Goal: Check status

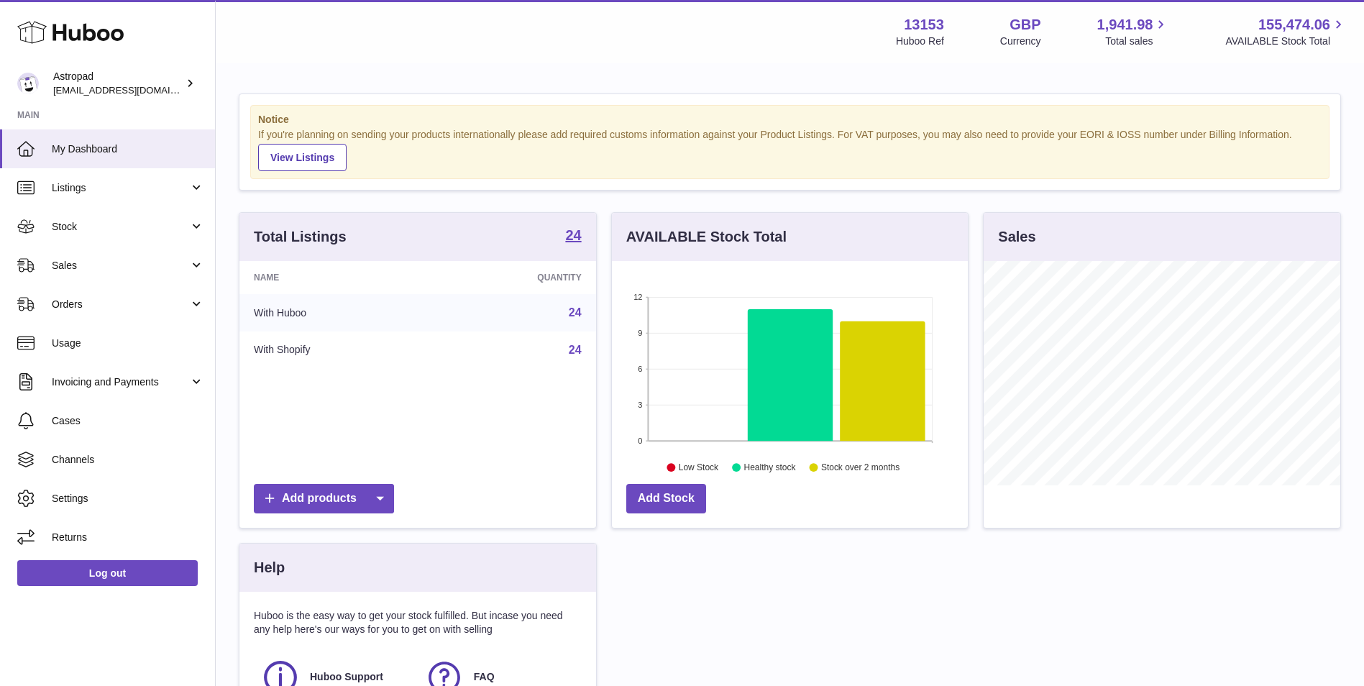
scroll to position [224, 356]
click at [64, 269] on span "Sales" at bounding box center [120, 266] width 137 height 14
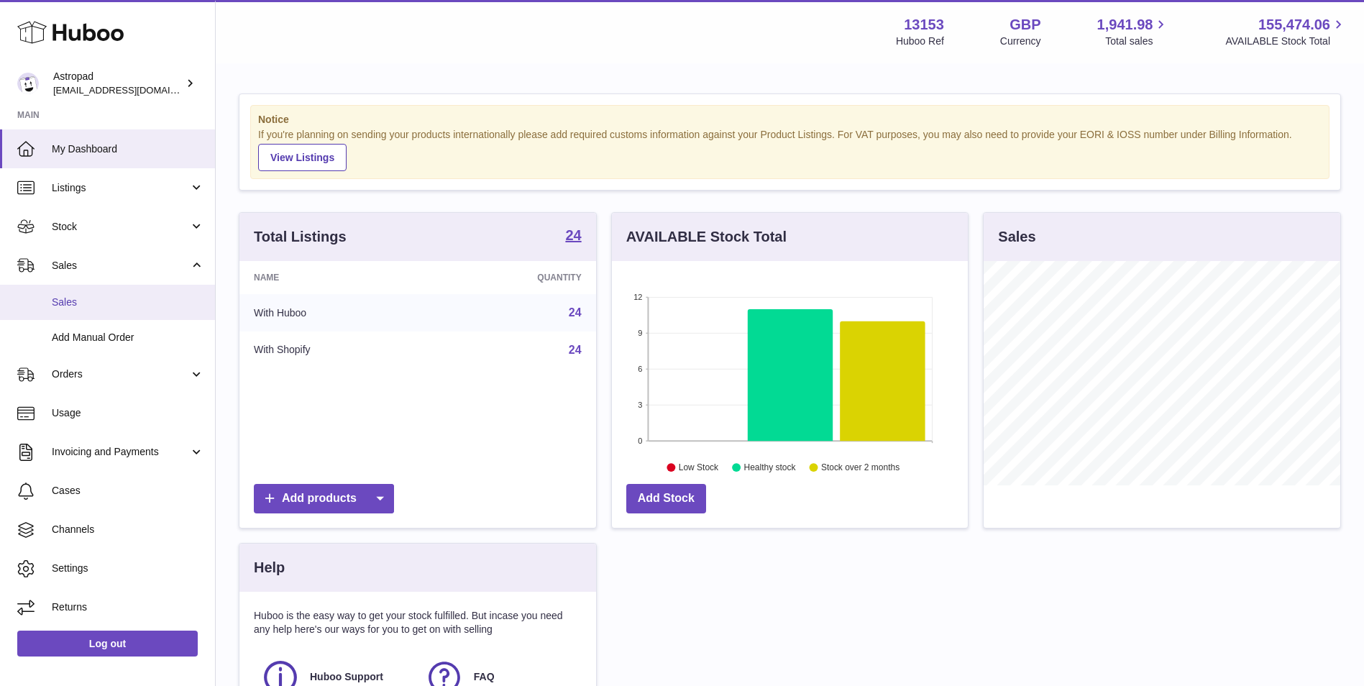
click at [55, 313] on link "Sales" at bounding box center [107, 302] width 215 height 35
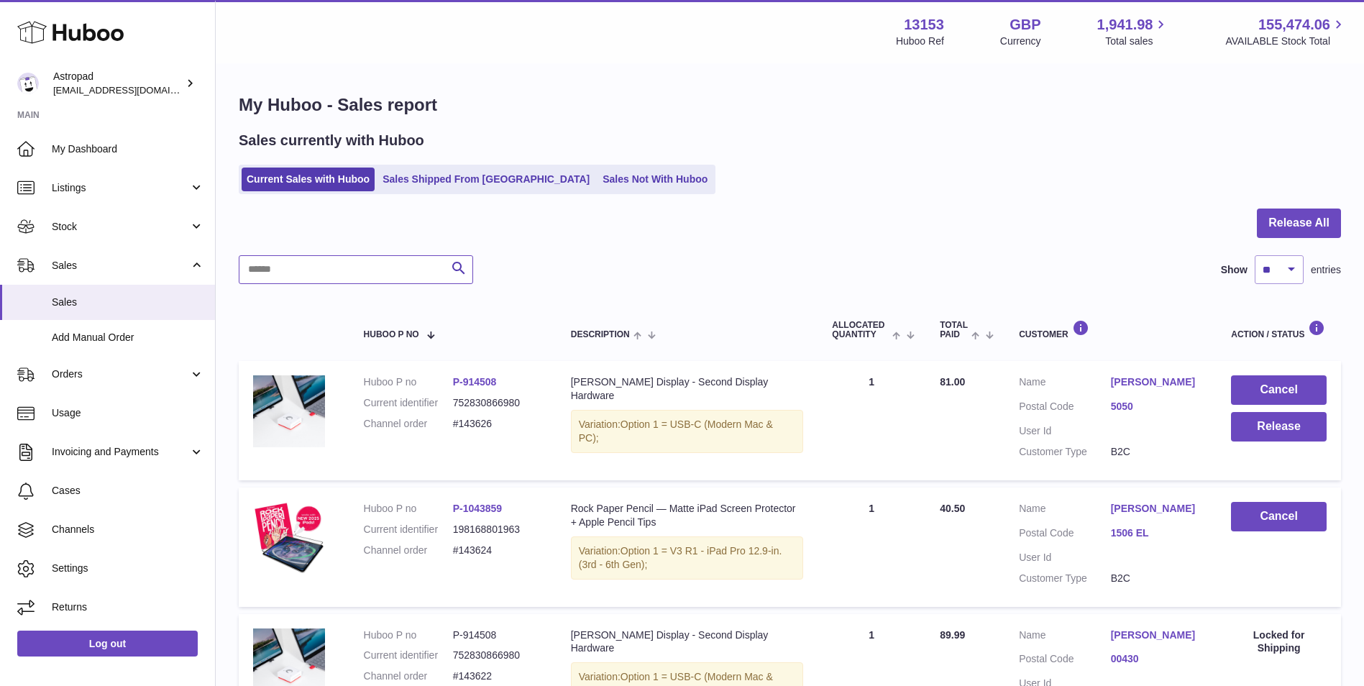
paste input "*********"
type input "*********"
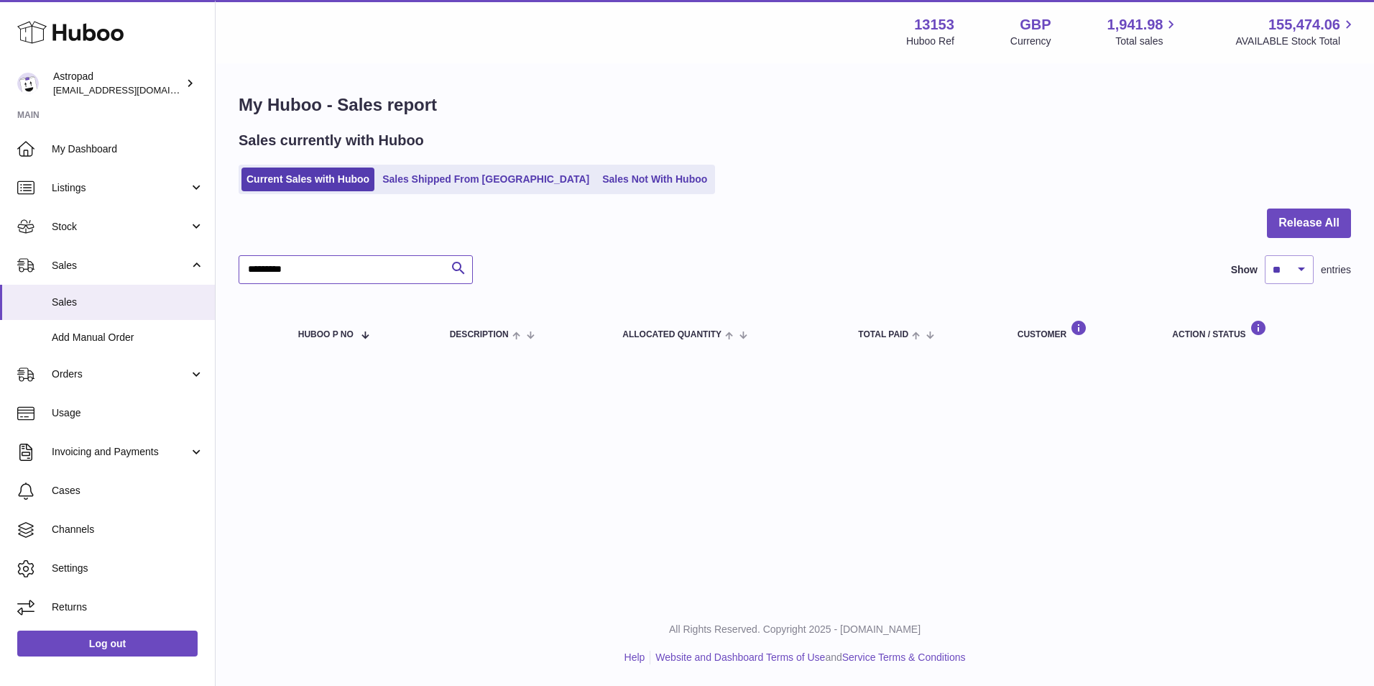
drag, startPoint x: 351, startPoint y: 275, endPoint x: -240, endPoint y: 268, distance: 590.9
click at [0, 268] on html ".st0{fill:#141414;}" at bounding box center [687, 343] width 1374 height 686
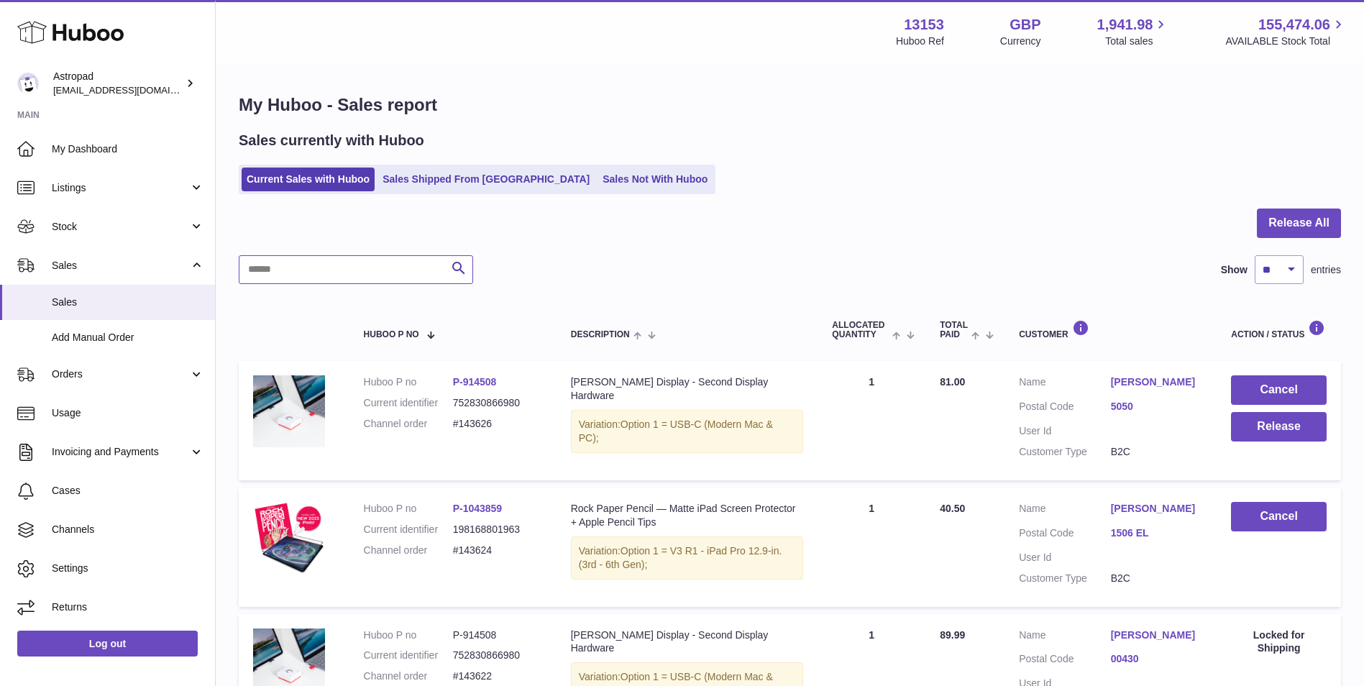
paste input "*******"
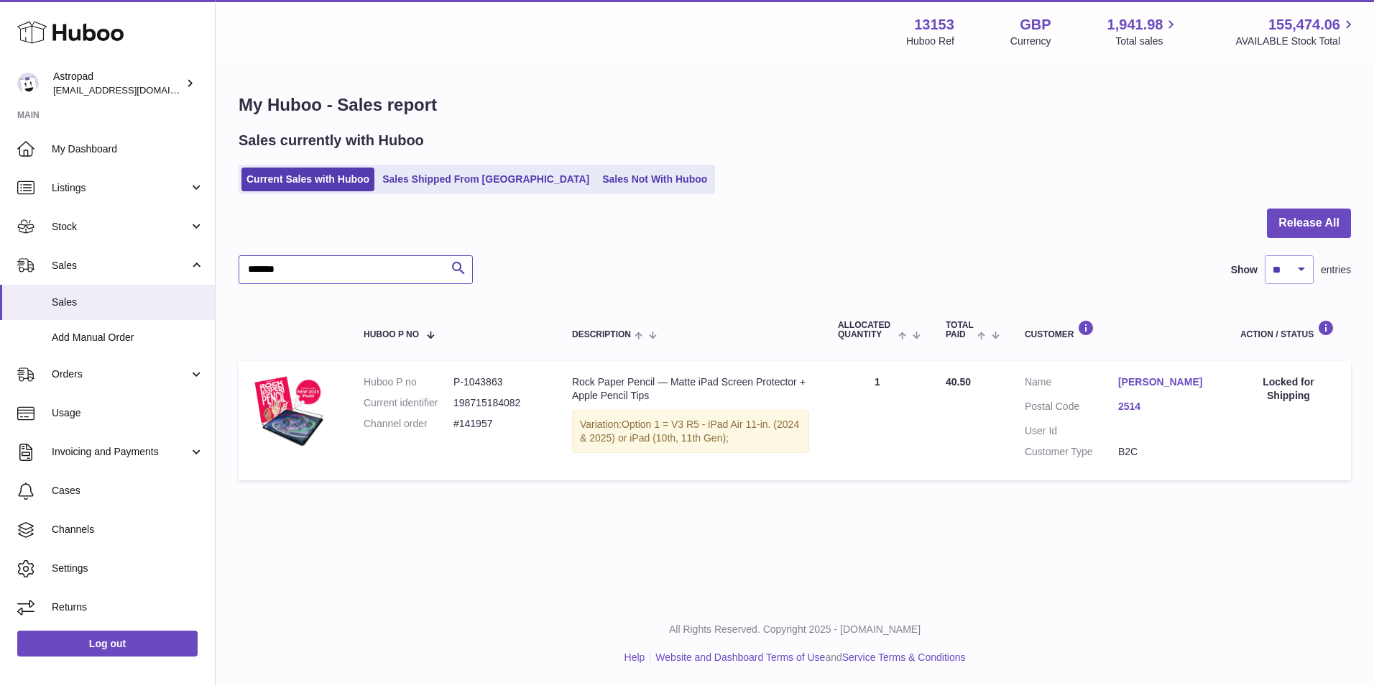
type input "*******"
drag, startPoint x: 512, startPoint y: 379, endPoint x: 466, endPoint y: 382, distance: 46.8
click at [466, 382] on dd "P-1043863" at bounding box center [499, 382] width 90 height 14
drag, startPoint x: 466, startPoint y: 382, endPoint x: 676, endPoint y: 254, distance: 246.4
click at [676, 254] on div at bounding box center [795, 231] width 1113 height 47
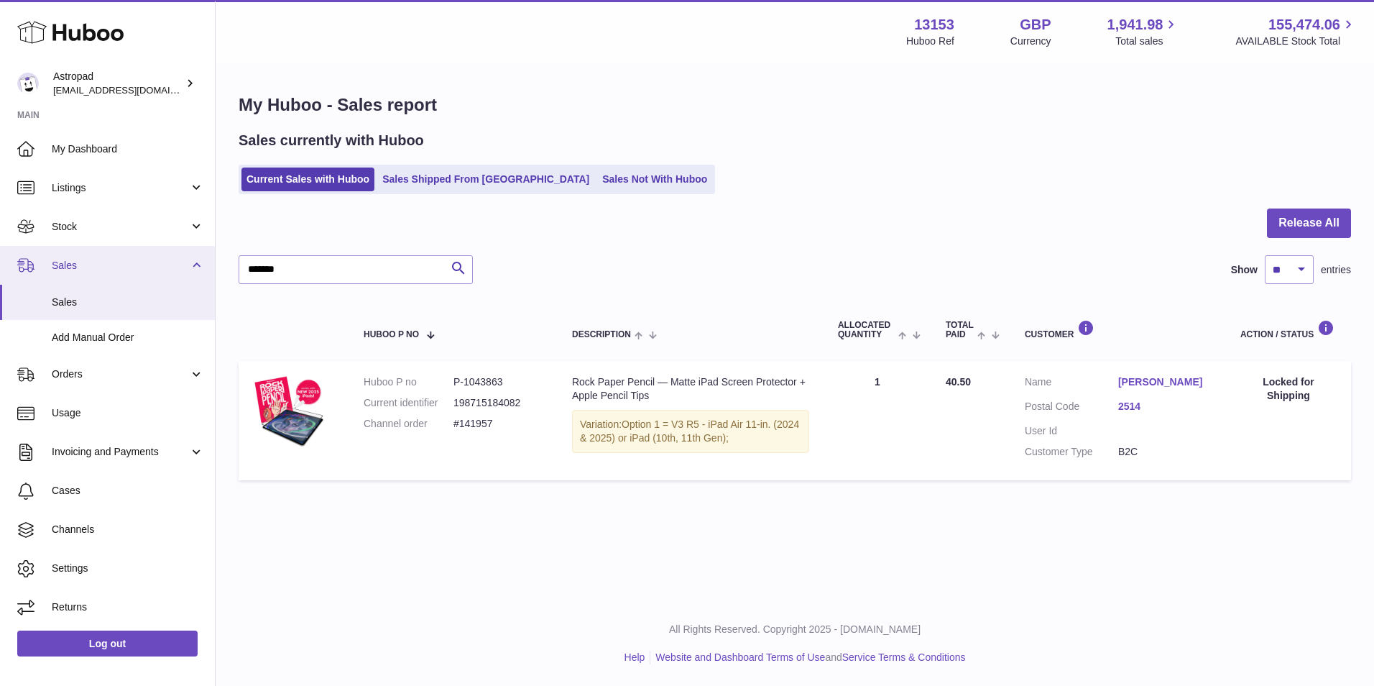
click at [119, 272] on span "Sales" at bounding box center [120, 266] width 137 height 14
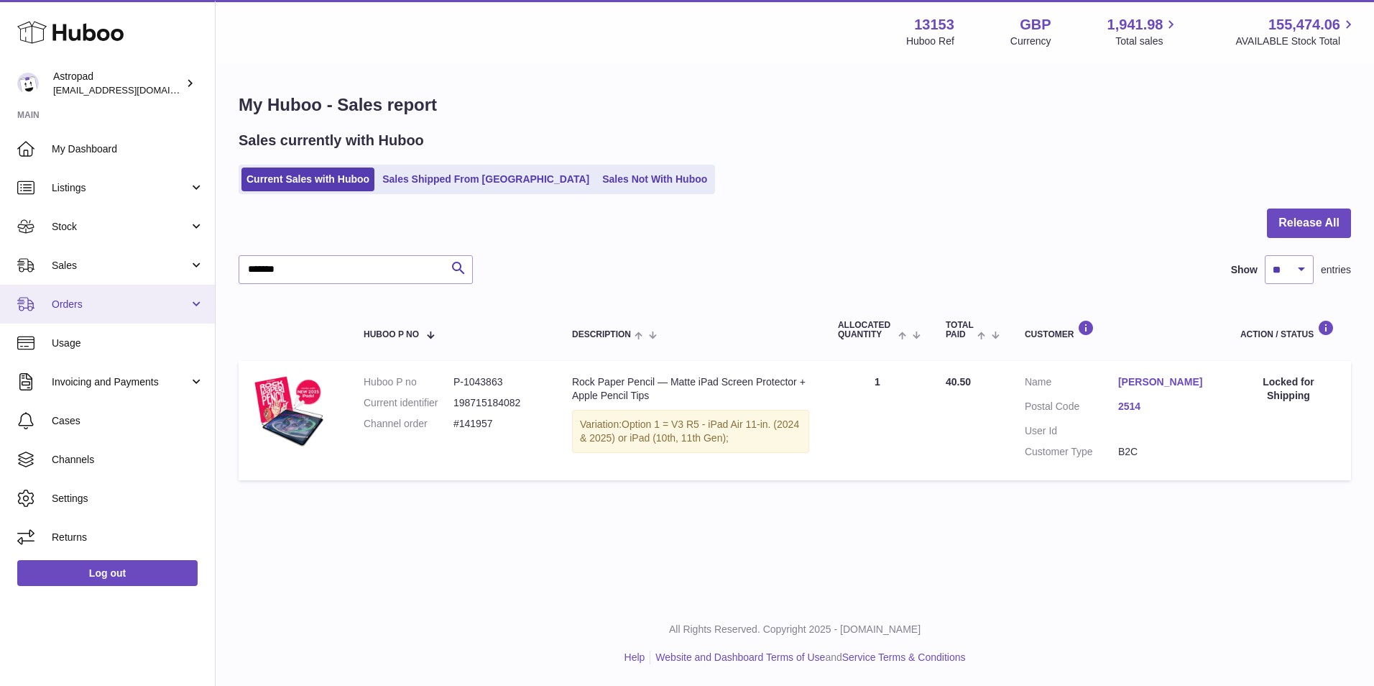
click at [119, 285] on link "Orders" at bounding box center [107, 304] width 215 height 39
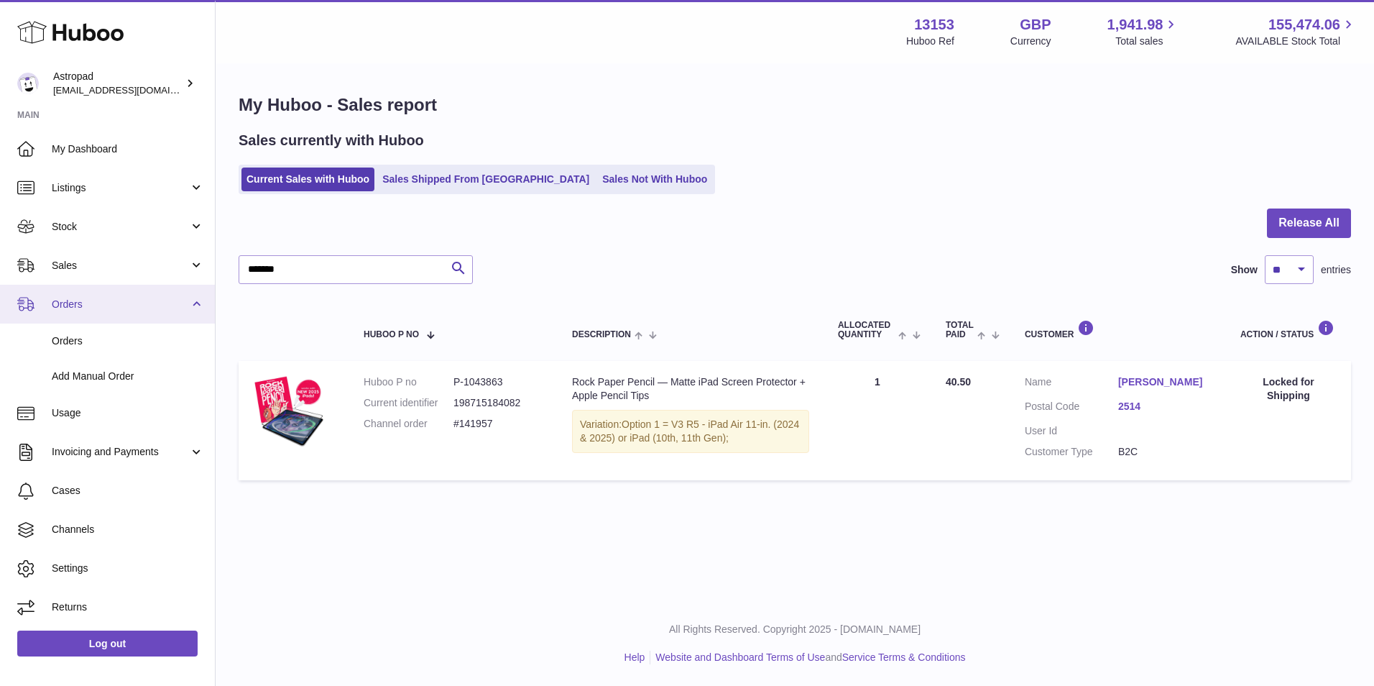
click at [119, 285] on link "Orders" at bounding box center [107, 304] width 215 height 39
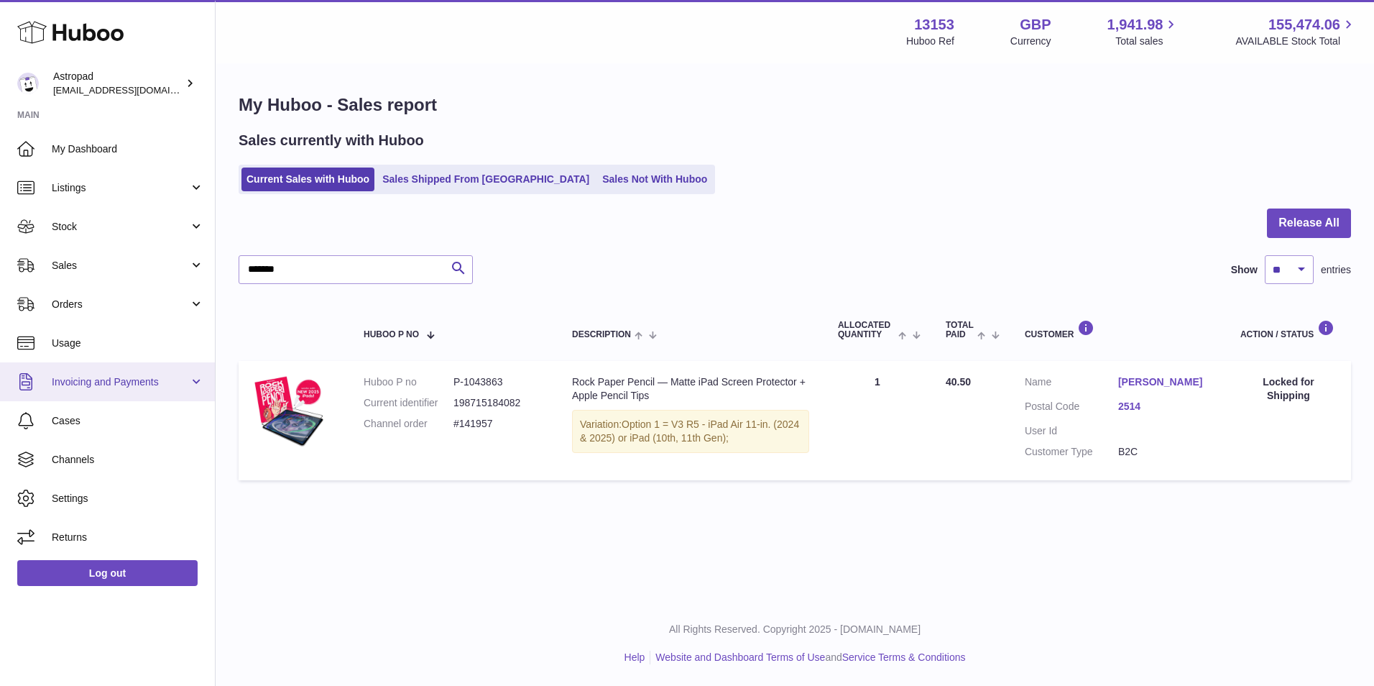
click at [129, 388] on span "Invoicing and Payments" at bounding box center [120, 382] width 137 height 14
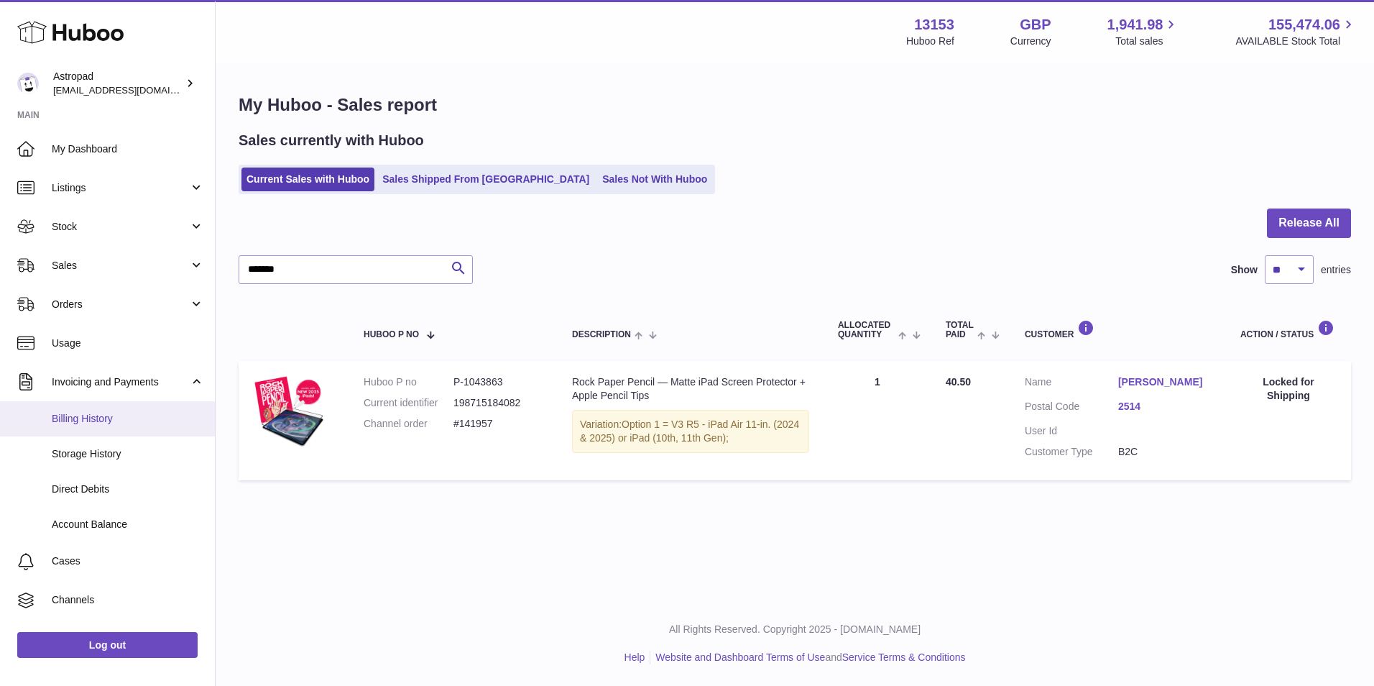
click at [110, 419] on span "Billing History" at bounding box center [128, 419] width 152 height 14
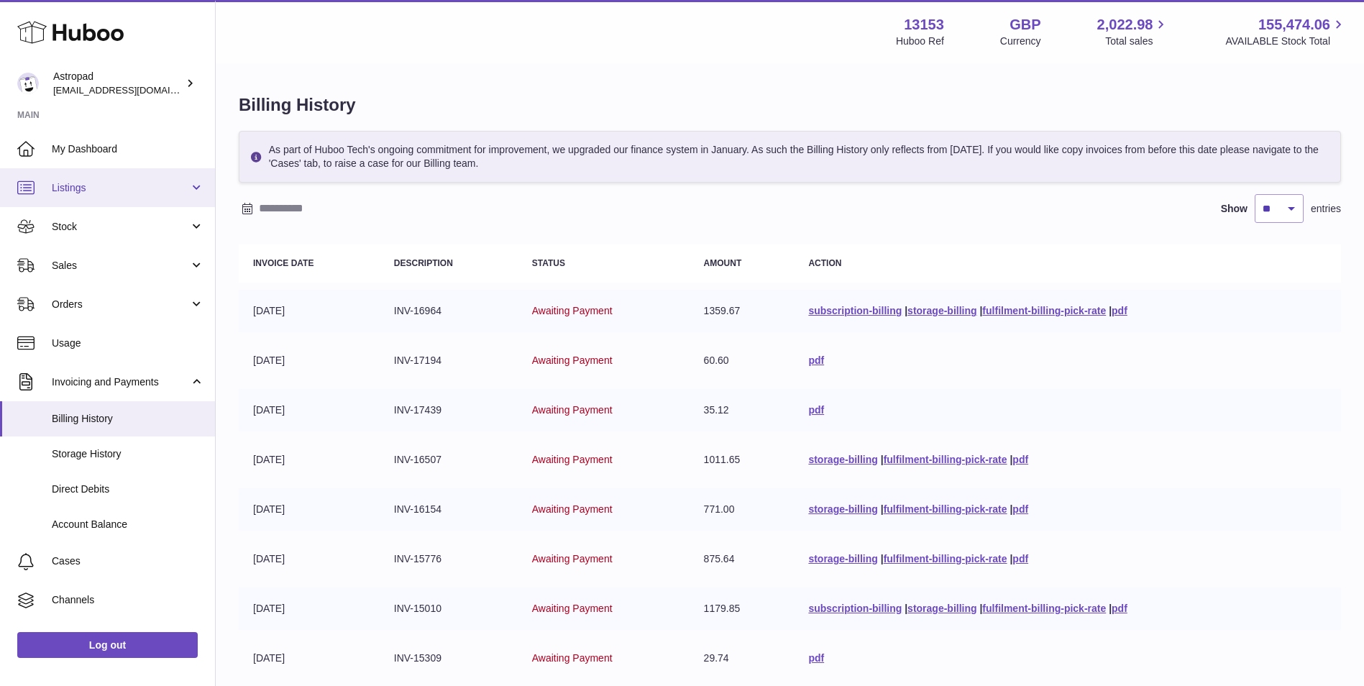
click at [88, 171] on link "Listings" at bounding box center [107, 187] width 215 height 39
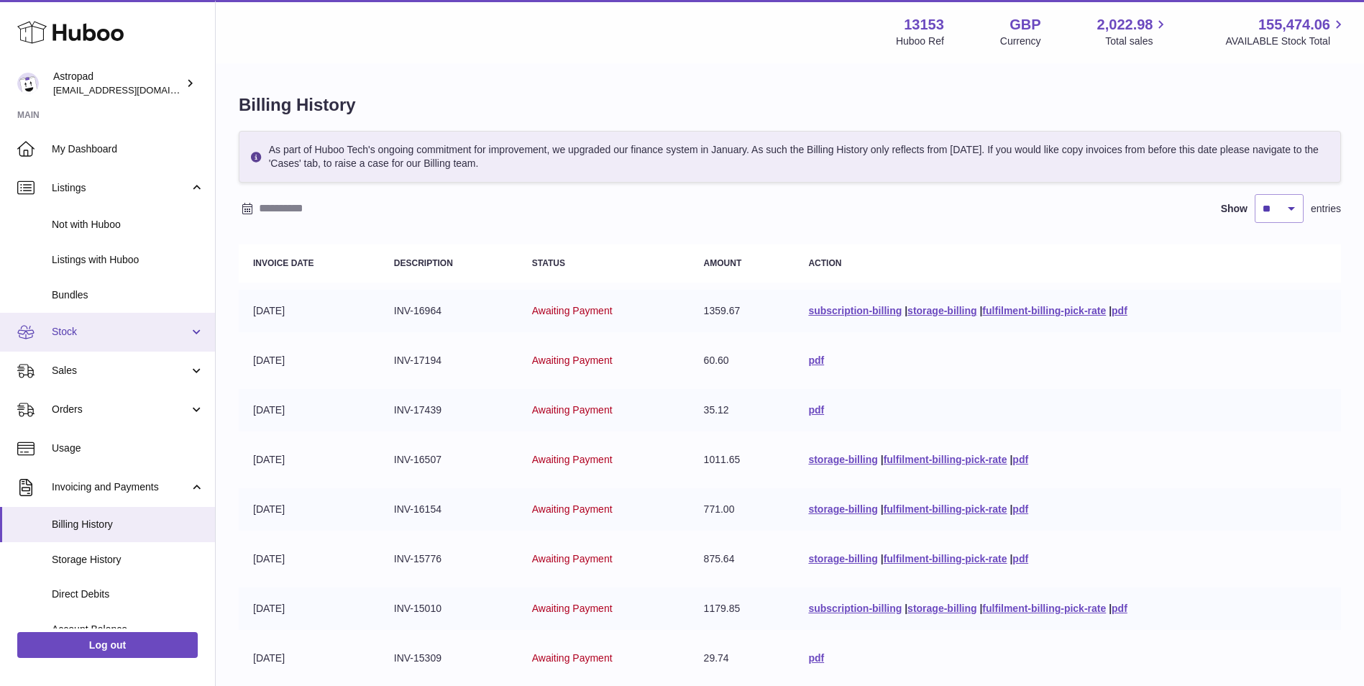
click at [75, 326] on span "Stock" at bounding box center [120, 332] width 137 height 14
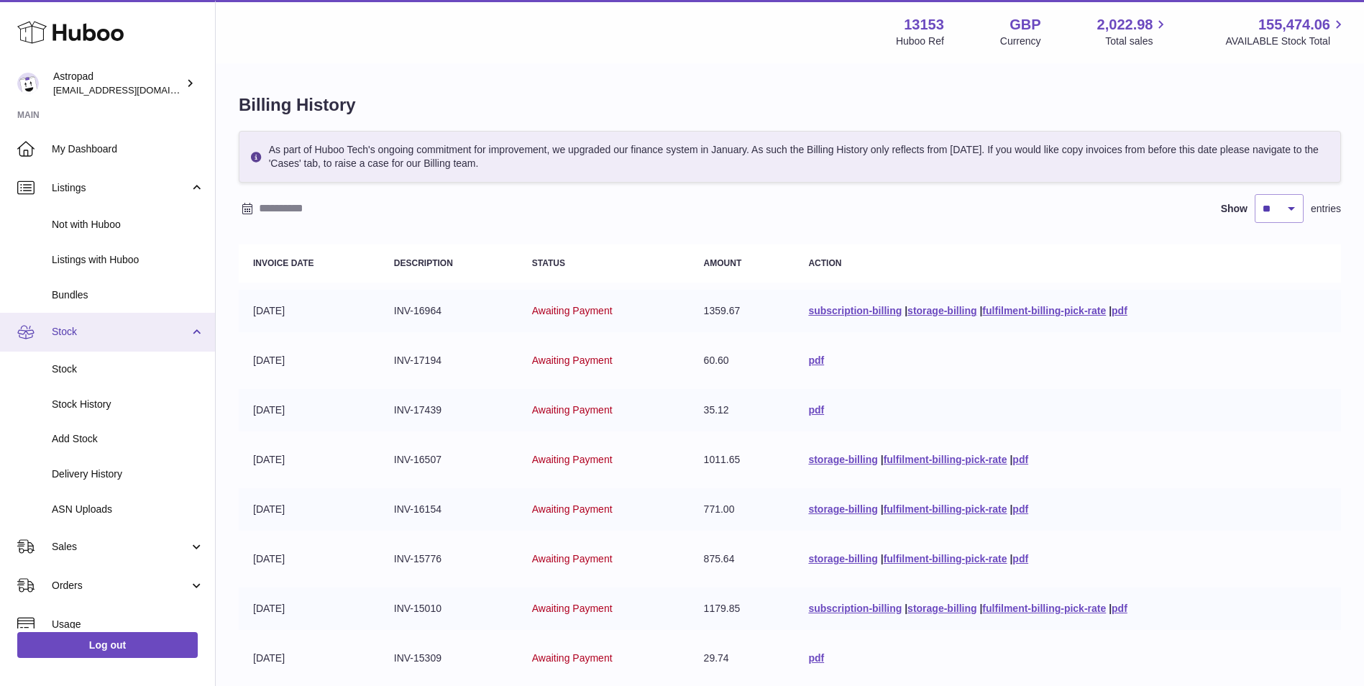
click at [67, 334] on span "Stock" at bounding box center [120, 332] width 137 height 14
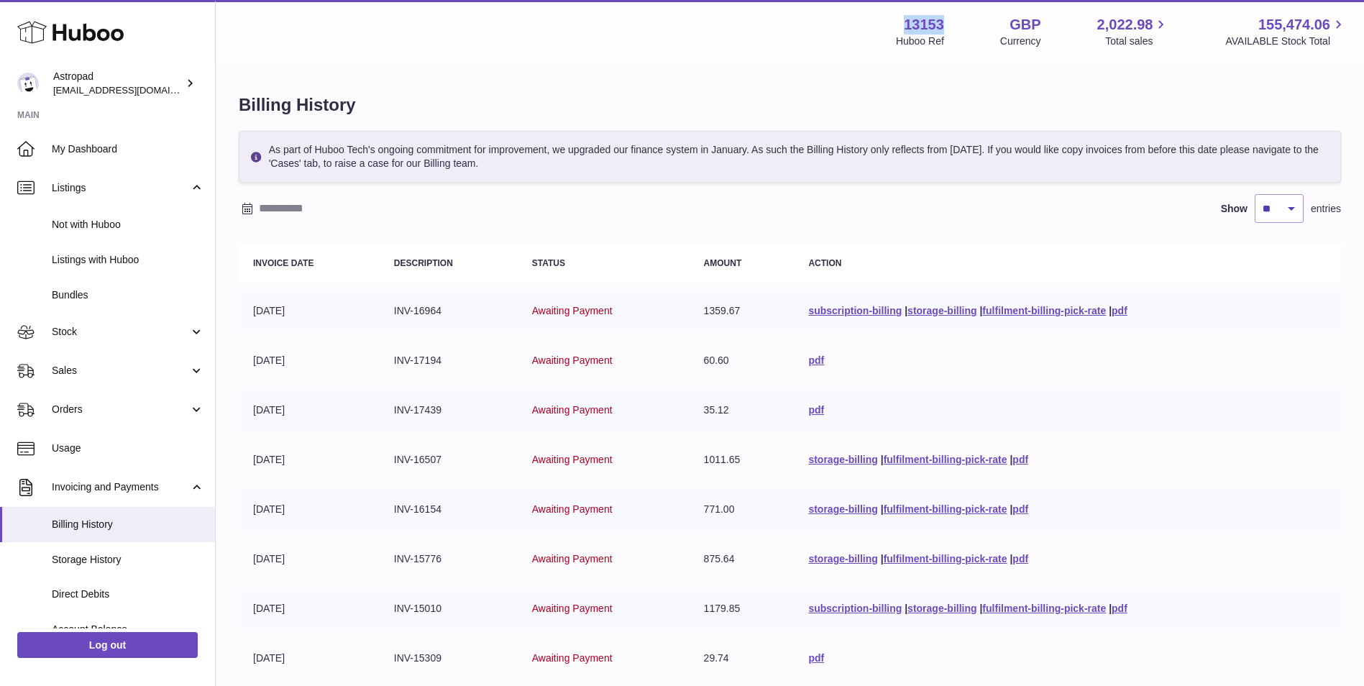
drag, startPoint x: 954, startPoint y: 22, endPoint x: 897, endPoint y: 10, distance: 57.9
click at [897, 10] on div "Menu Huboo 13153 Huboo Ref GBP Currency 2,022.98 Total sales 155,474.06 AVAILAB…" at bounding box center [790, 31] width 1148 height 63
copy strong "13153"
